Goal: Transaction & Acquisition: Purchase product/service

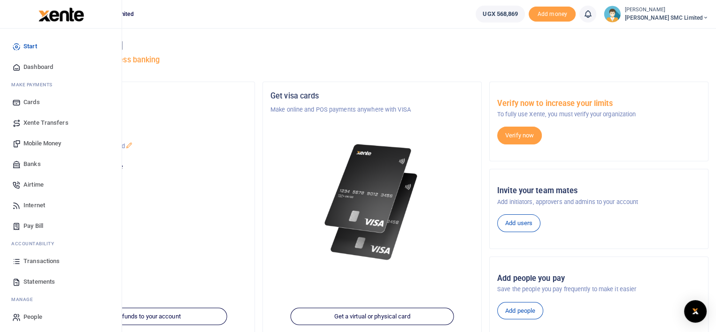
click at [45, 142] on span "Mobile Money" at bounding box center [42, 143] width 38 height 9
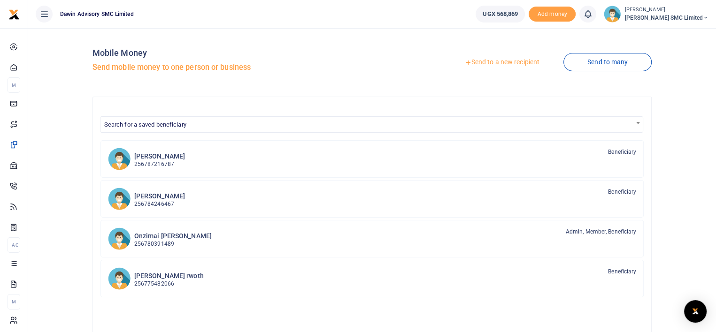
click at [484, 63] on link "Send to a new recipient" at bounding box center [502, 62] width 122 height 17
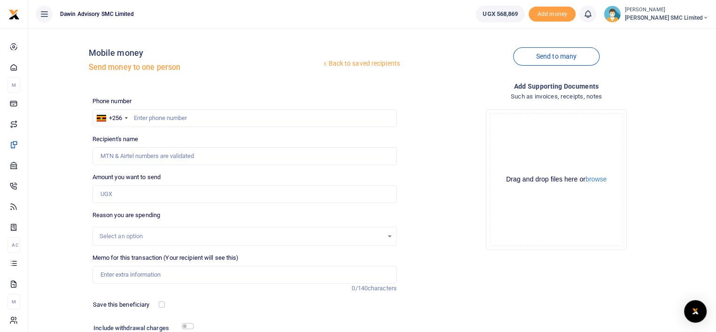
click at [432, 247] on div "Drop your files here Drag and drop files here or browse Powered by Uppy" at bounding box center [556, 180] width 304 height 156
click at [139, 121] on input "text" at bounding box center [244, 118] width 304 height 18
type input "778271908"
type input "Geoffrey Ogwal"
type input "778271909"
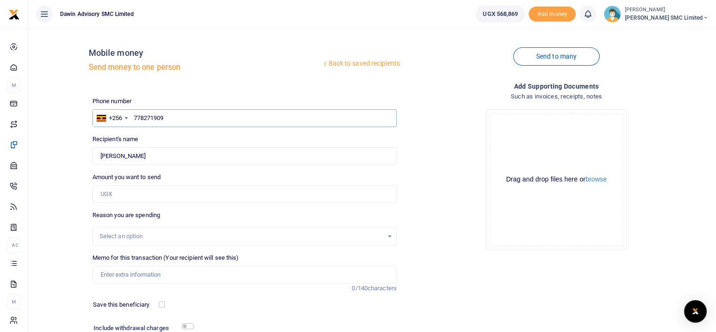
type input "Eddy Omara"
type input "778271909"
click at [107, 195] on input "Amount you want to send" at bounding box center [244, 194] width 304 height 18
type input "130,000"
click at [151, 281] on input "Memo for this transaction (Your recipient will see this)" at bounding box center [244, 275] width 304 height 18
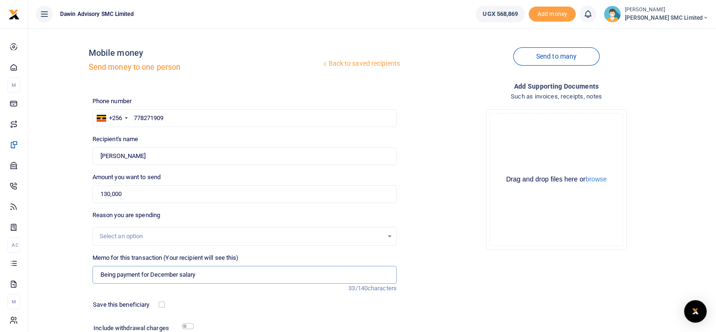
click at [200, 276] on input "Being payment for December salary" at bounding box center [244, 275] width 304 height 18
type input "Being payment for Timber Processing bill DWF0023"
click at [426, 244] on div "Drop your files here Drag and drop files here or browse Powered by Uppy" at bounding box center [556, 180] width 304 height 156
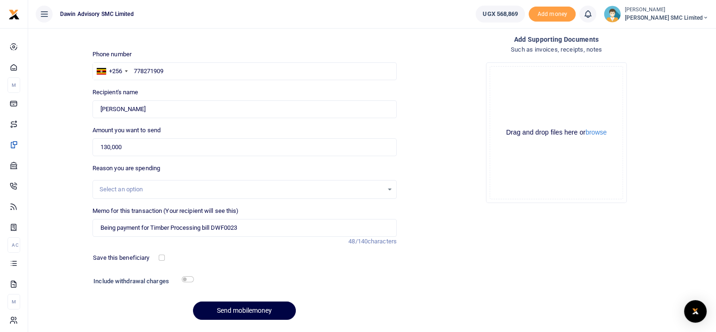
scroll to position [74, 0]
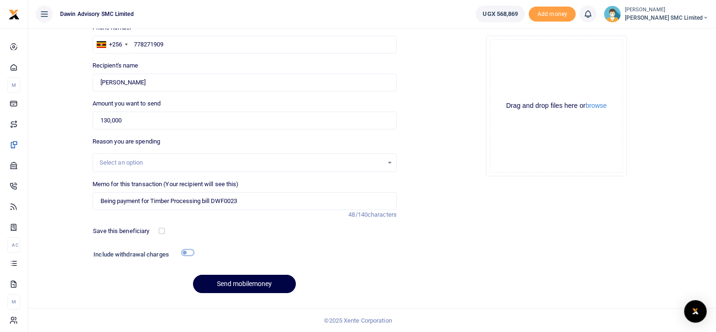
click at [189, 251] on input "checkbox" at bounding box center [188, 253] width 12 height 6
checkbox input "true"
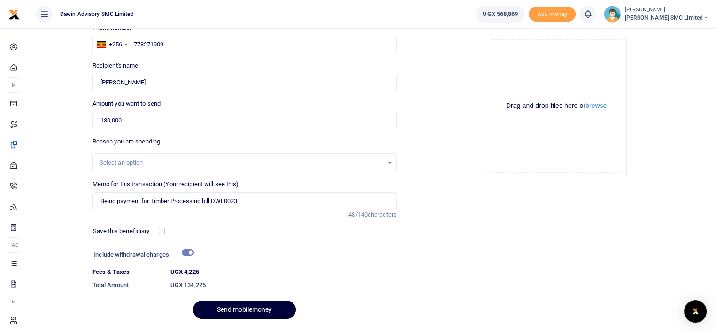
click at [249, 307] on button "Send mobilemoney" at bounding box center [244, 310] width 103 height 18
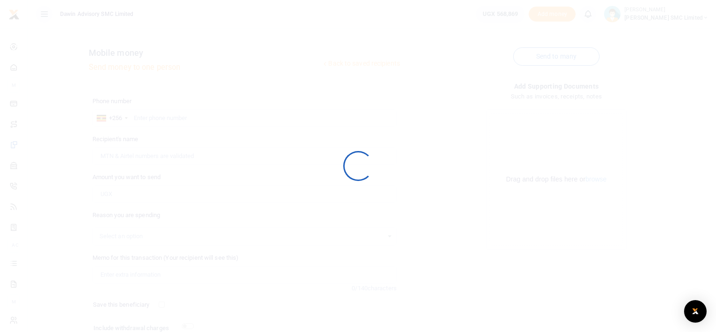
scroll to position [74, 0]
